Goal: Transaction & Acquisition: Register for event/course

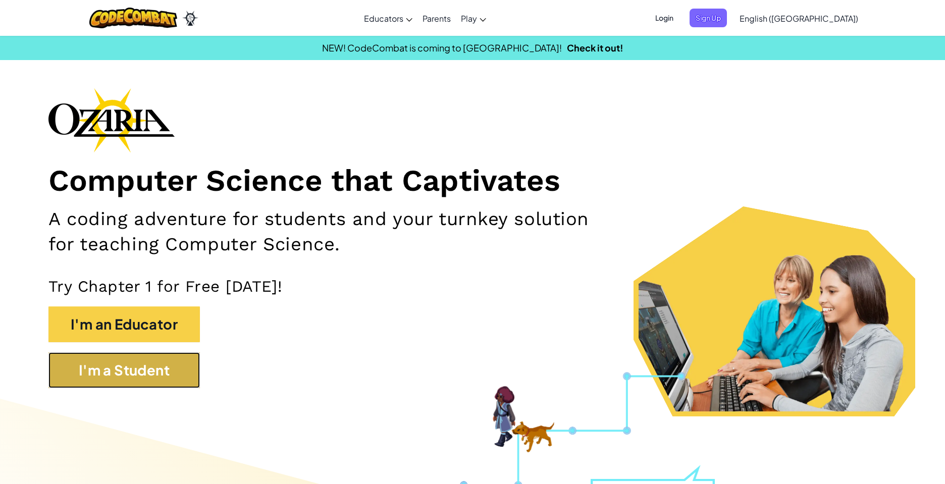
click at [155, 369] on button "I'm a Student" at bounding box center [123, 370] width 151 height 36
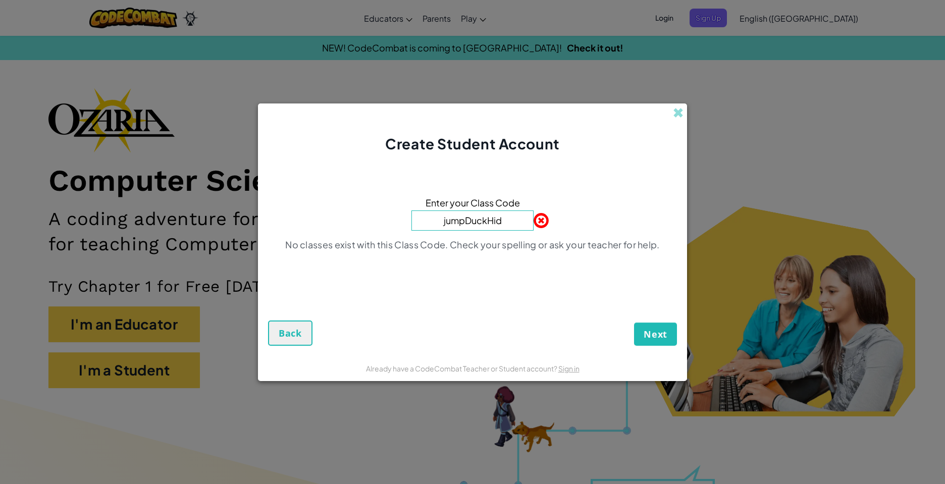
type input "jumpDuckHide"
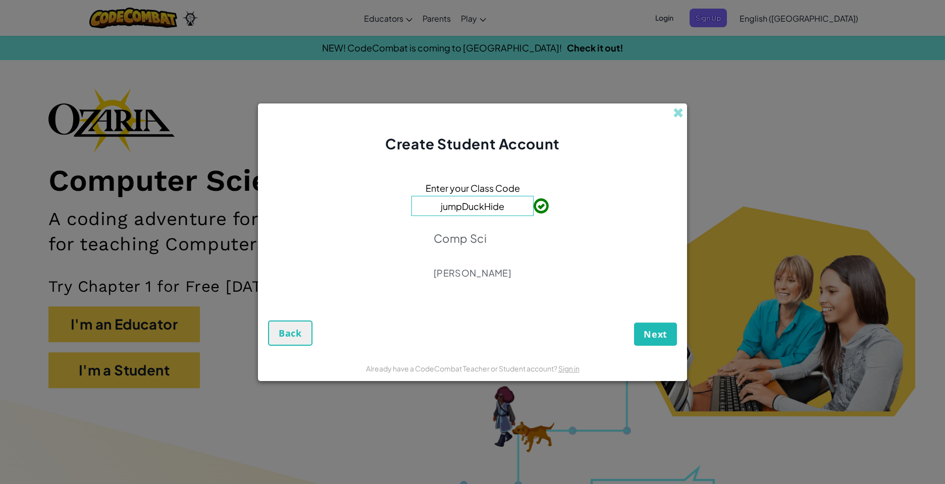
click button "Next" at bounding box center [655, 333] width 43 height 23
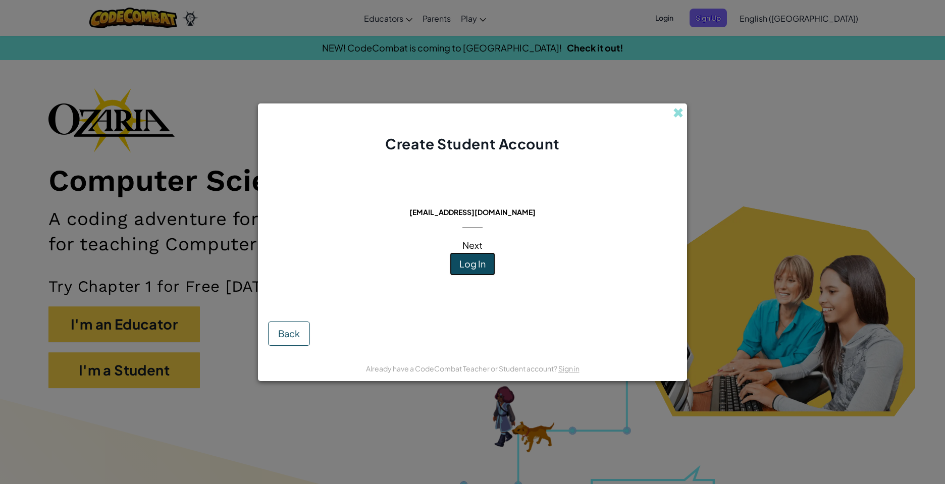
click at [465, 266] on span "Log In" at bounding box center [472, 264] width 26 height 12
